Goal: Task Accomplishment & Management: Complete application form

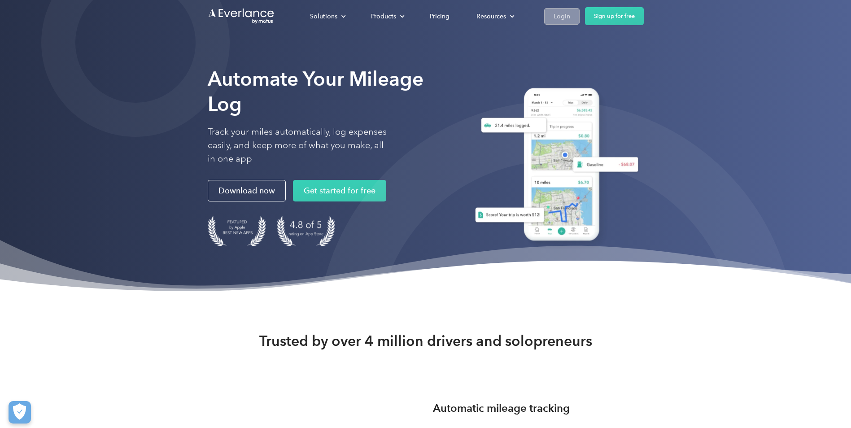
click at [564, 16] on div "Login" at bounding box center [562, 16] width 17 height 11
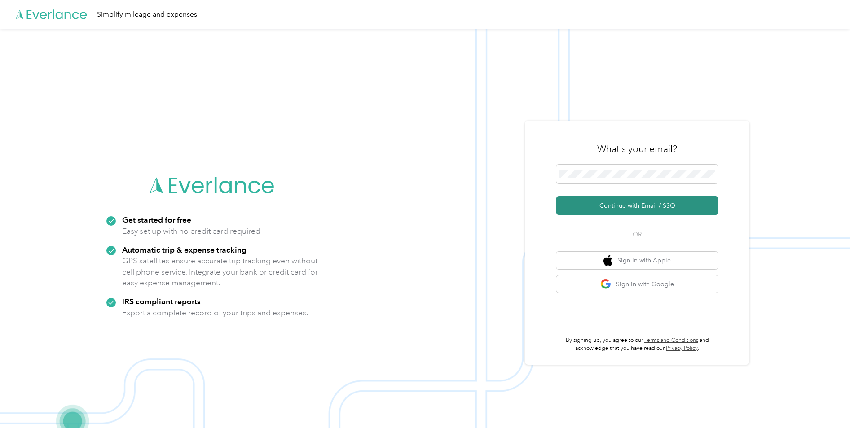
click at [612, 202] on button "Continue with Email / SSO" at bounding box center [637, 205] width 162 height 19
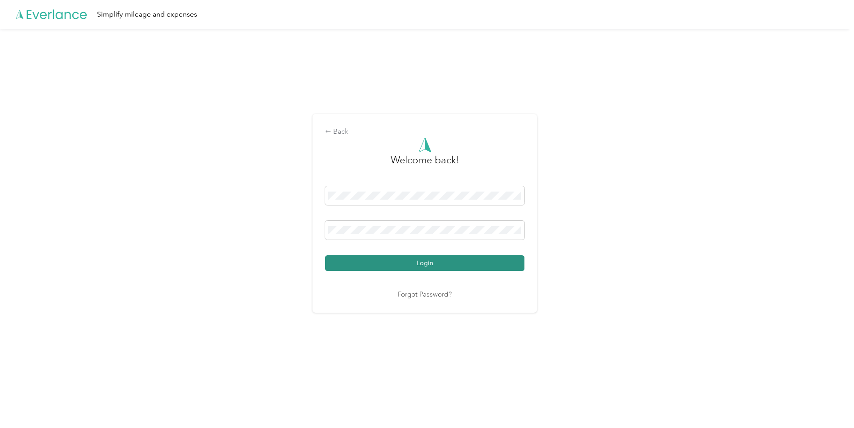
click at [393, 267] on button "Login" at bounding box center [424, 263] width 199 height 16
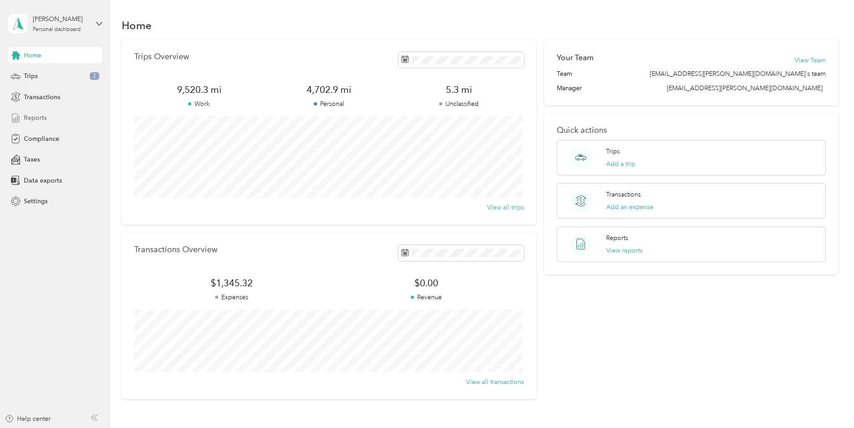
click at [33, 118] on span "Reports" at bounding box center [35, 117] width 23 height 9
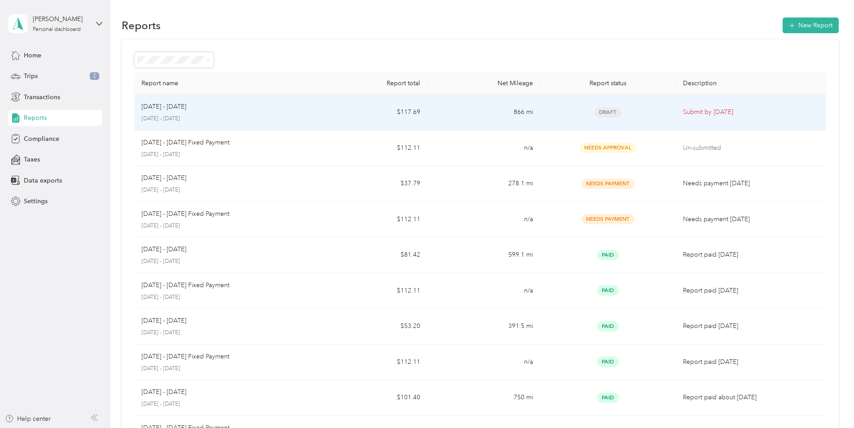
click at [387, 110] on td "$117.69" at bounding box center [371, 113] width 113 height 36
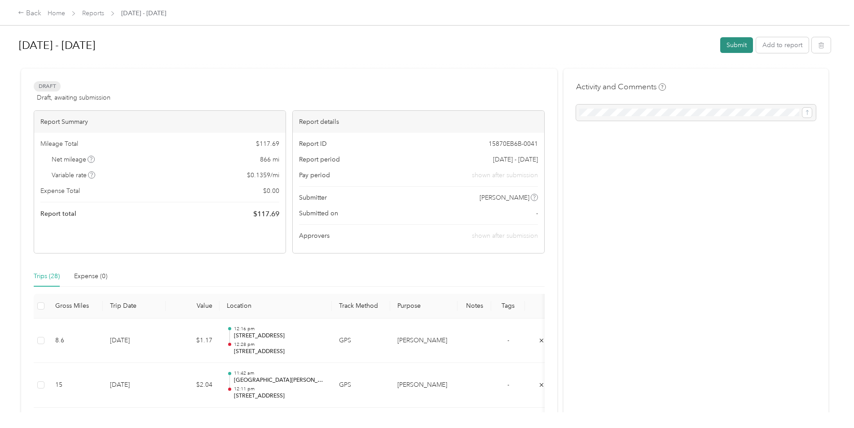
click at [734, 45] on button "Submit" at bounding box center [736, 45] width 33 height 16
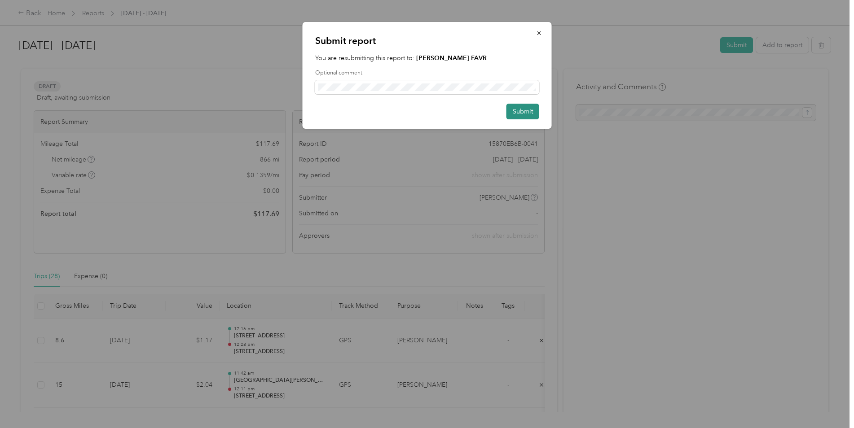
click at [533, 109] on button "Submit" at bounding box center [522, 112] width 33 height 16
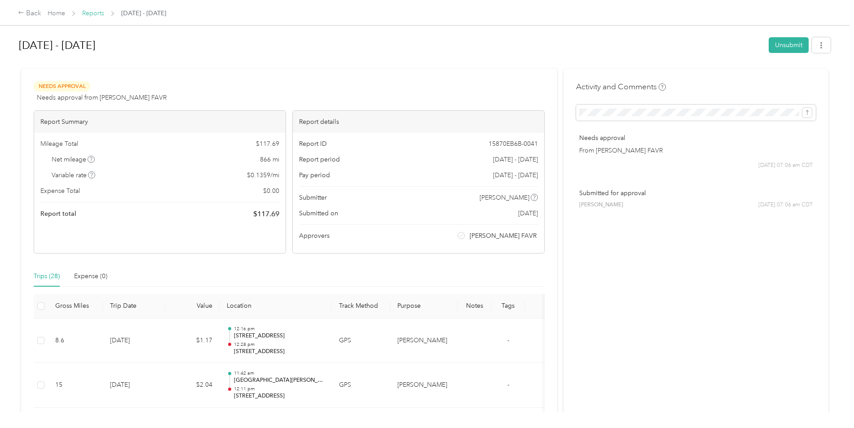
click at [92, 14] on link "Reports" at bounding box center [93, 13] width 22 height 8
